Goal: Find specific page/section: Find specific page/section

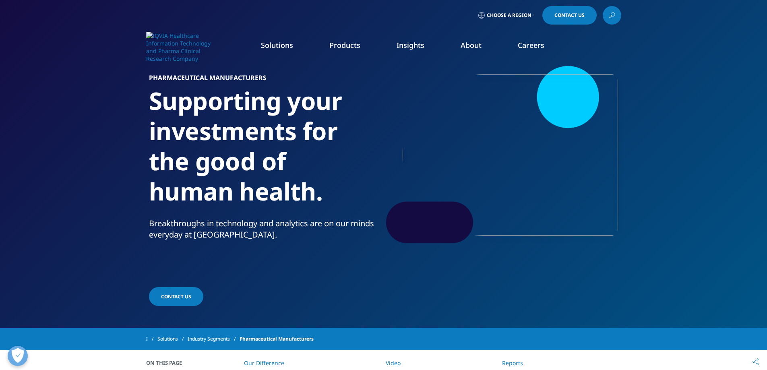
click at [546, 87] on icon "Primary" at bounding box center [545, 87] width 3 height 7
click at [63, 36] on div "Solutions quick find a capability Clear Search Loading SOLUTIONS Research & Dev…" at bounding box center [383, 47] width 767 height 38
